Goal: Task Accomplishment & Management: Use online tool/utility

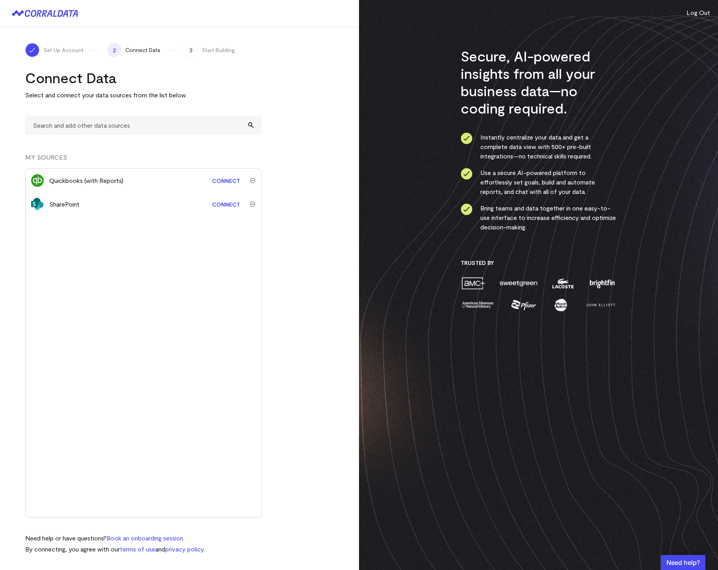
click at [219, 179] on link "Connect" at bounding box center [226, 180] width 36 height 15
